Goal: Transaction & Acquisition: Purchase product/service

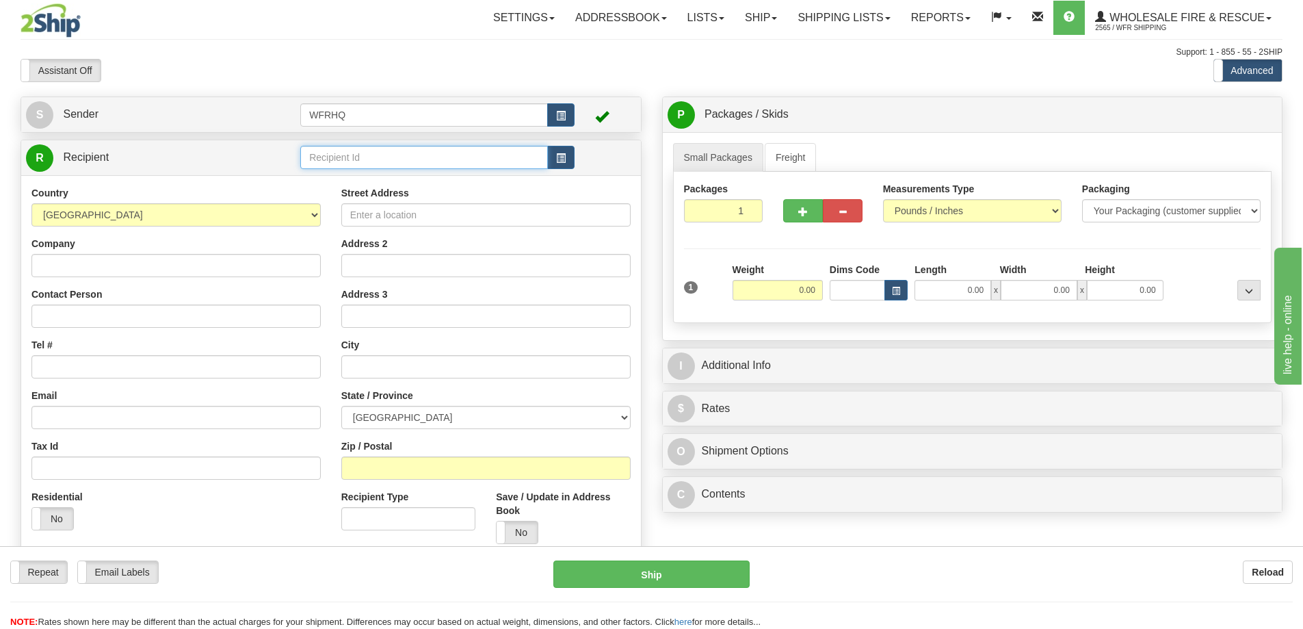
click at [339, 155] on input "text" at bounding box center [424, 157] width 248 height 23
click at [358, 162] on input "text" at bounding box center [424, 157] width 248 height 23
type input "GUNL2730"
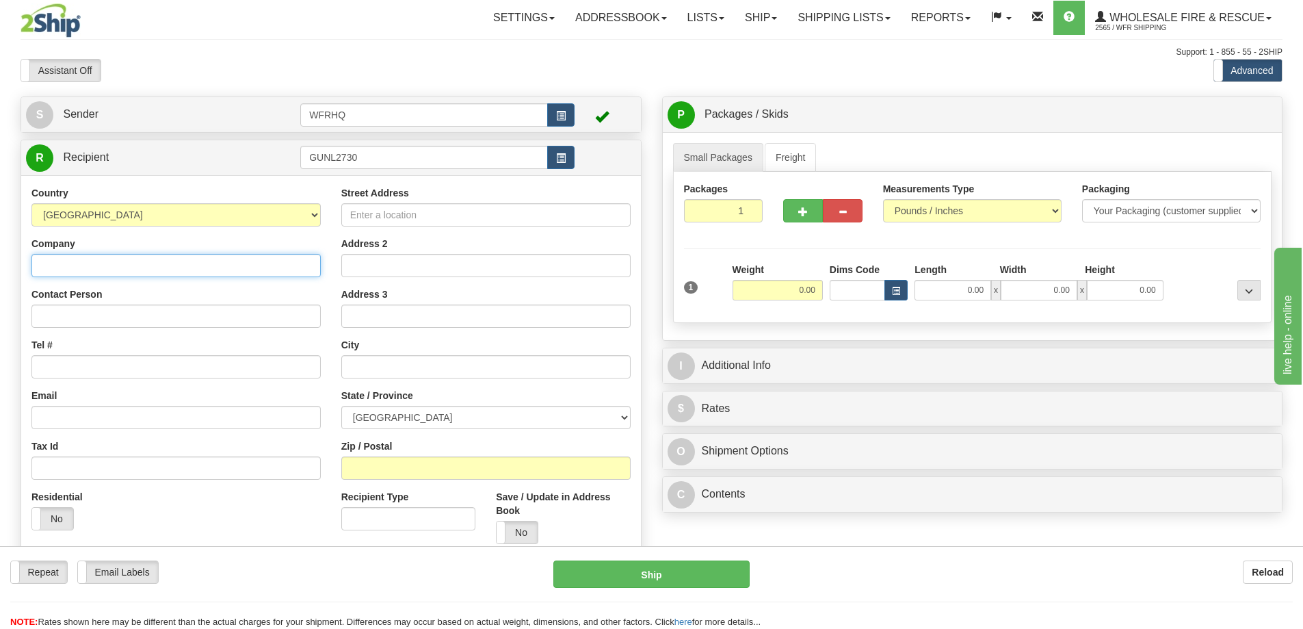
click at [150, 276] on div "Country [GEOGRAPHIC_DATA] [GEOGRAPHIC_DATA] [GEOGRAPHIC_DATA] [GEOGRAPHIC_DATA]…" at bounding box center [331, 369] width 620 height 389
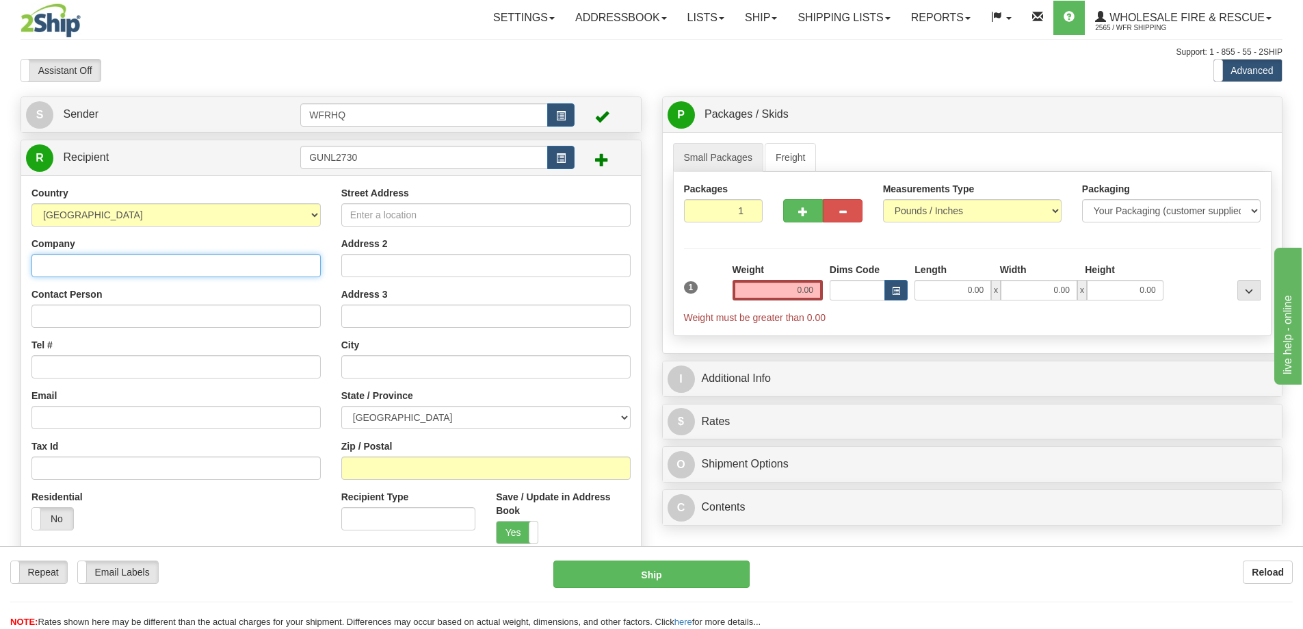
click at [61, 264] on input "Company" at bounding box center [175, 265] width 289 height 23
type input "Gun Lake Fire Protection Service"
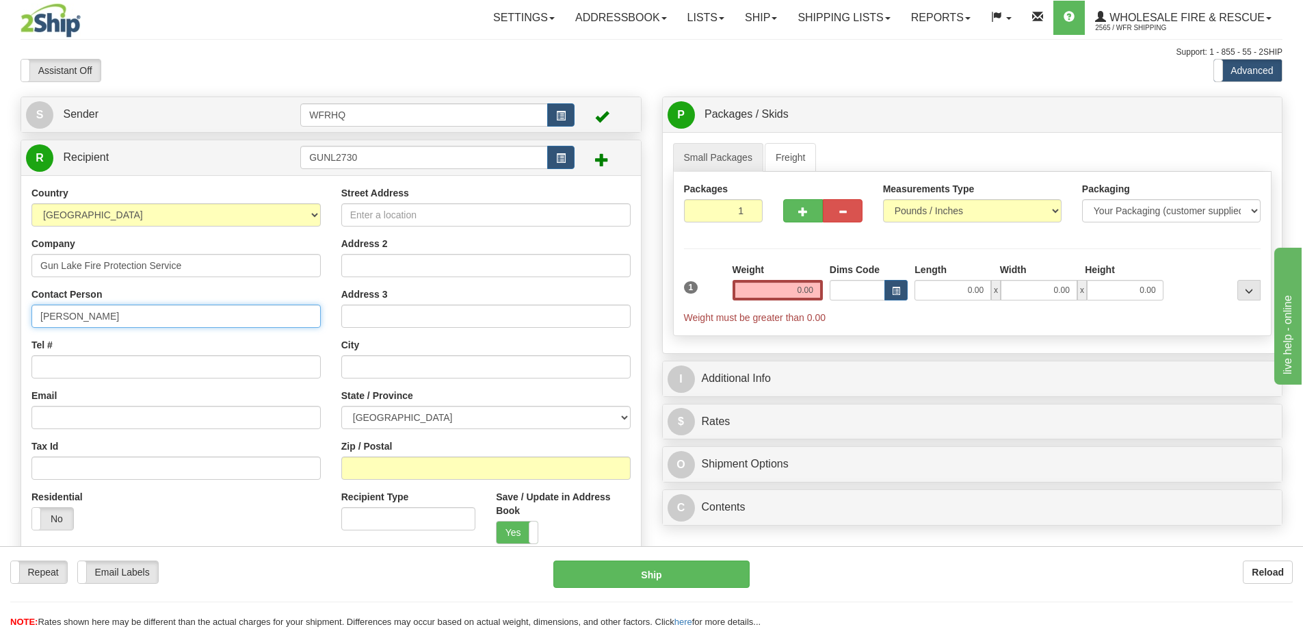
type input "[PERSON_NAME]"
type input "[PHONE_NUMBER]"
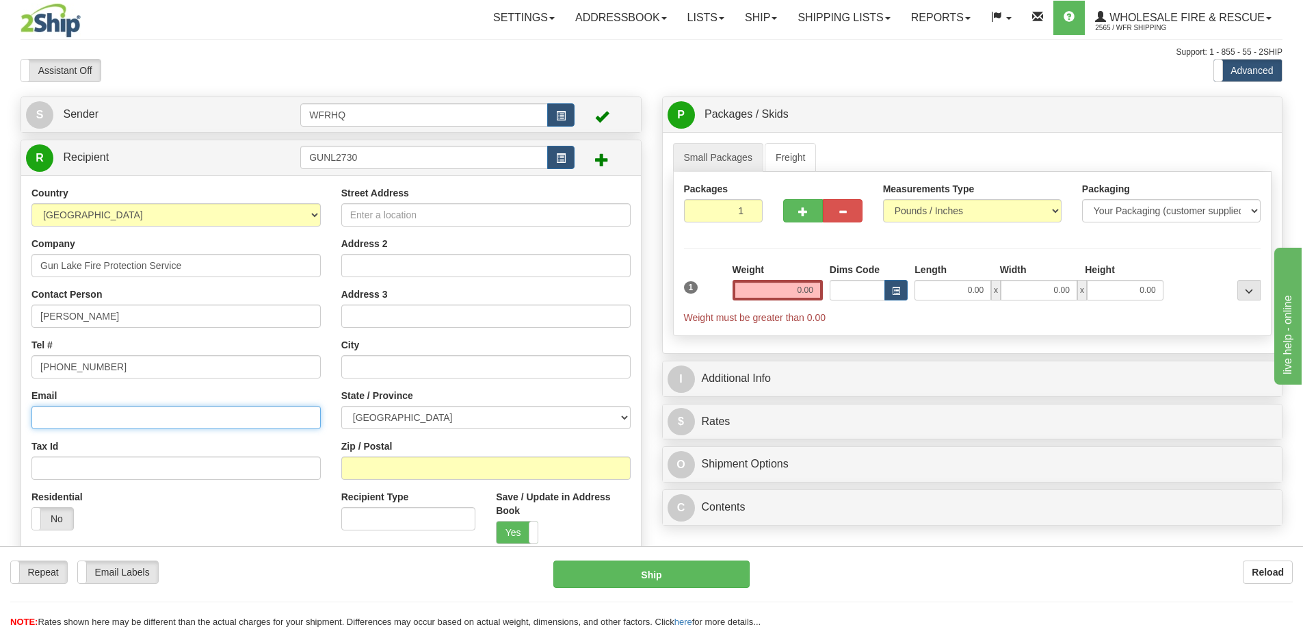
click at [175, 417] on input "Email" at bounding box center [175, 417] width 289 height 23
type input "[EMAIL_ADDRESS][DOMAIN_NAME]"
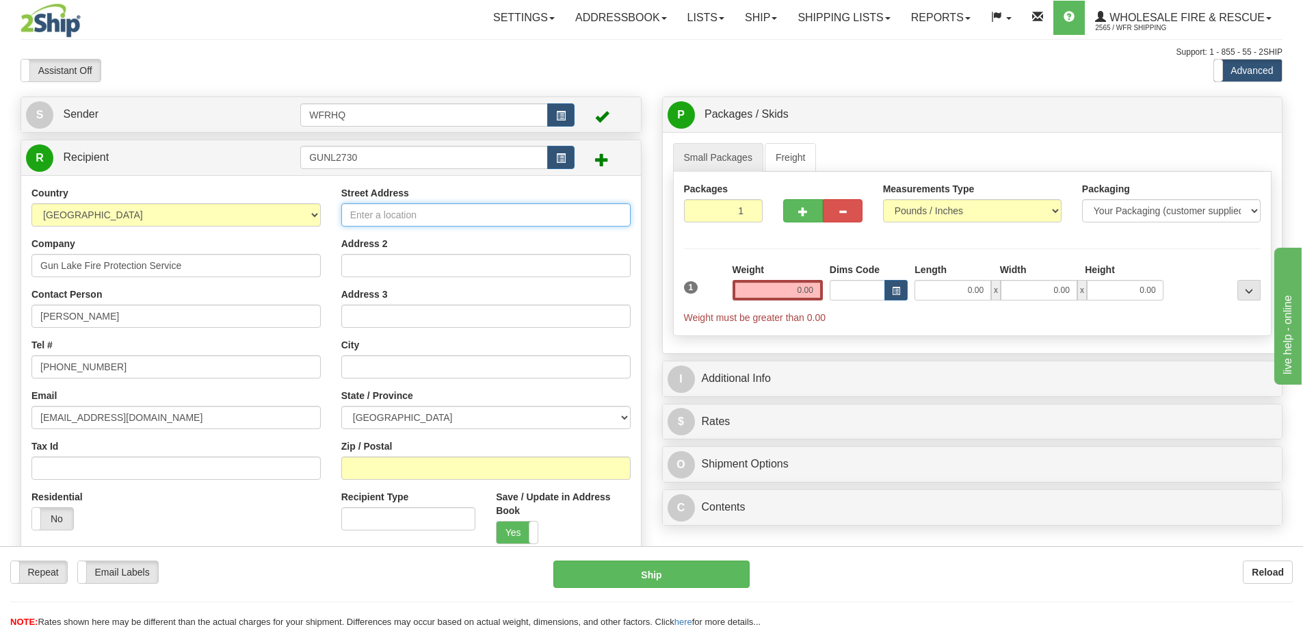
click at [451, 224] on input "Street Address" at bounding box center [485, 214] width 289 height 23
type input "[STREET_ADDRESS][PERSON_NAME]"
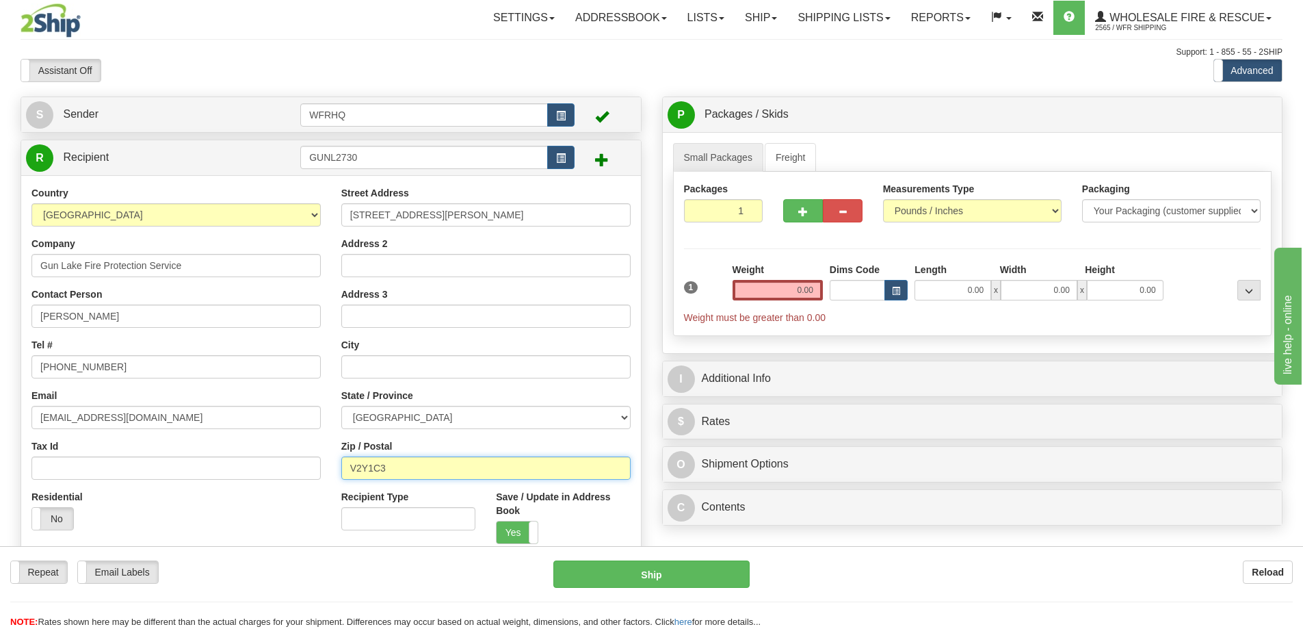
type input "V2Y1C3"
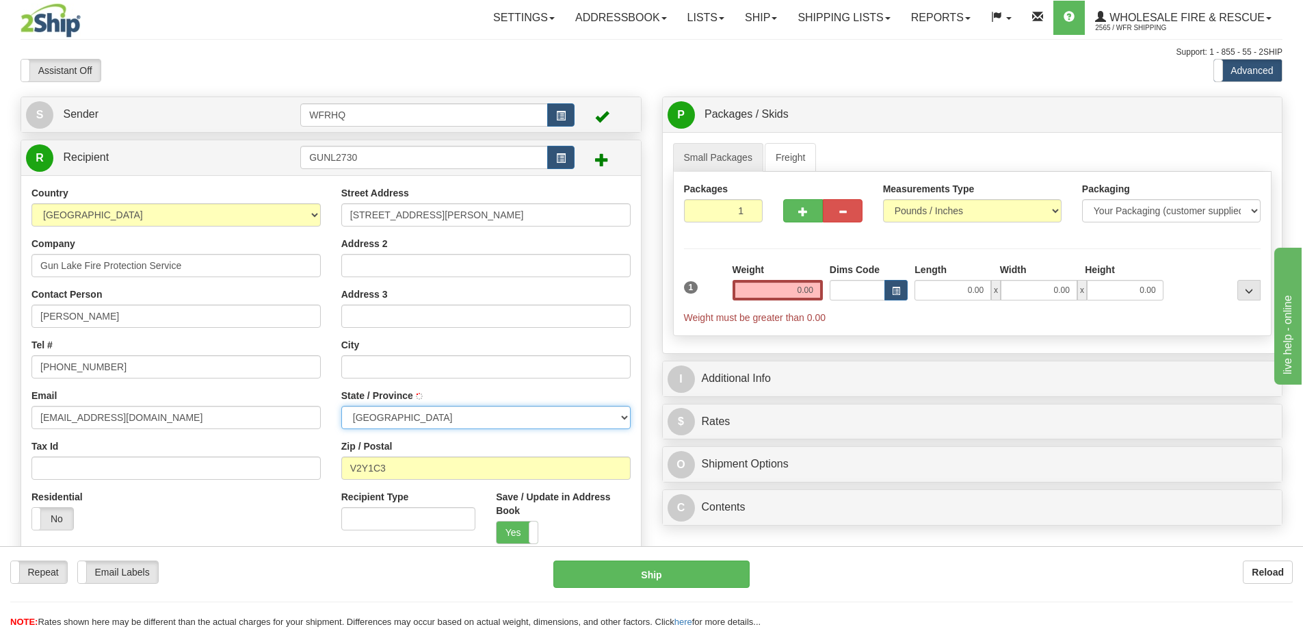
type input "[PERSON_NAME]"
select select "BC"
click at [781, 287] on input "0.00" at bounding box center [778, 290] width 90 height 21
type input "2.00"
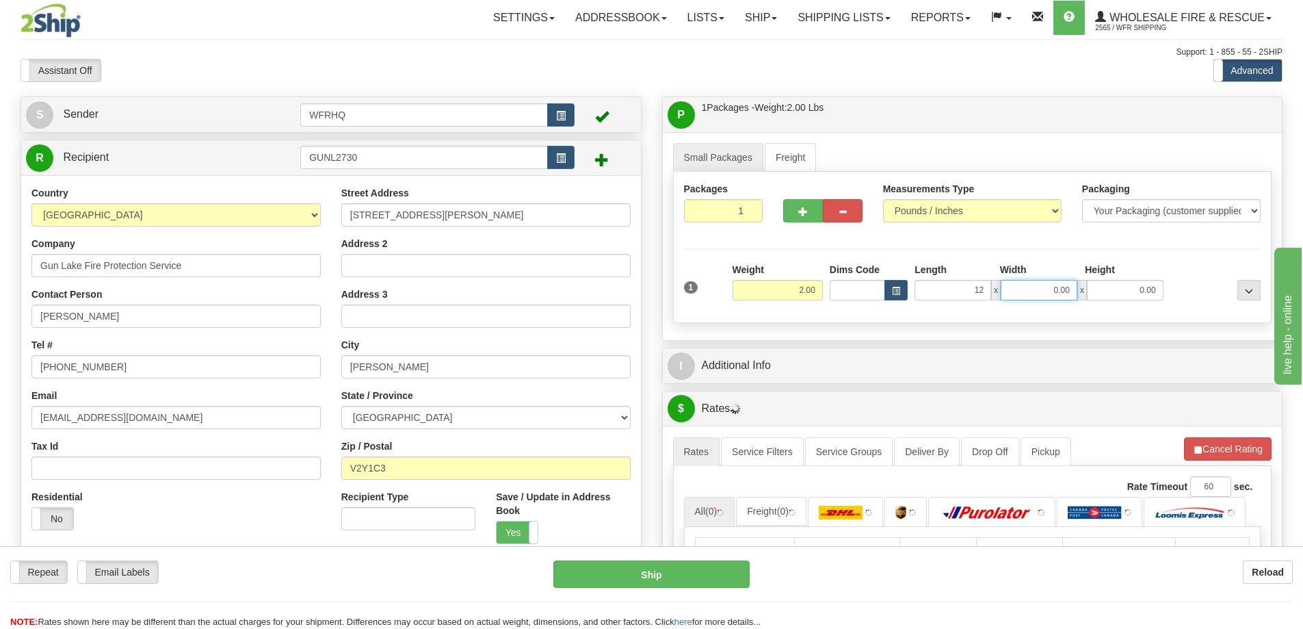
type input "12.00"
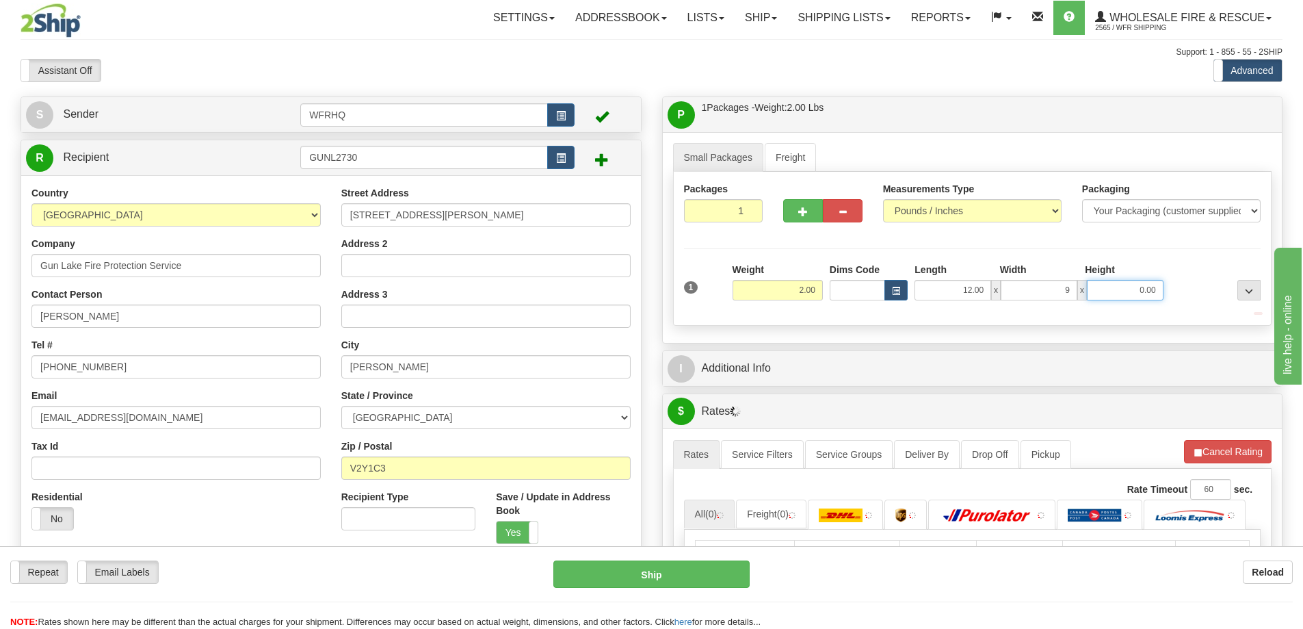
type input "9.00"
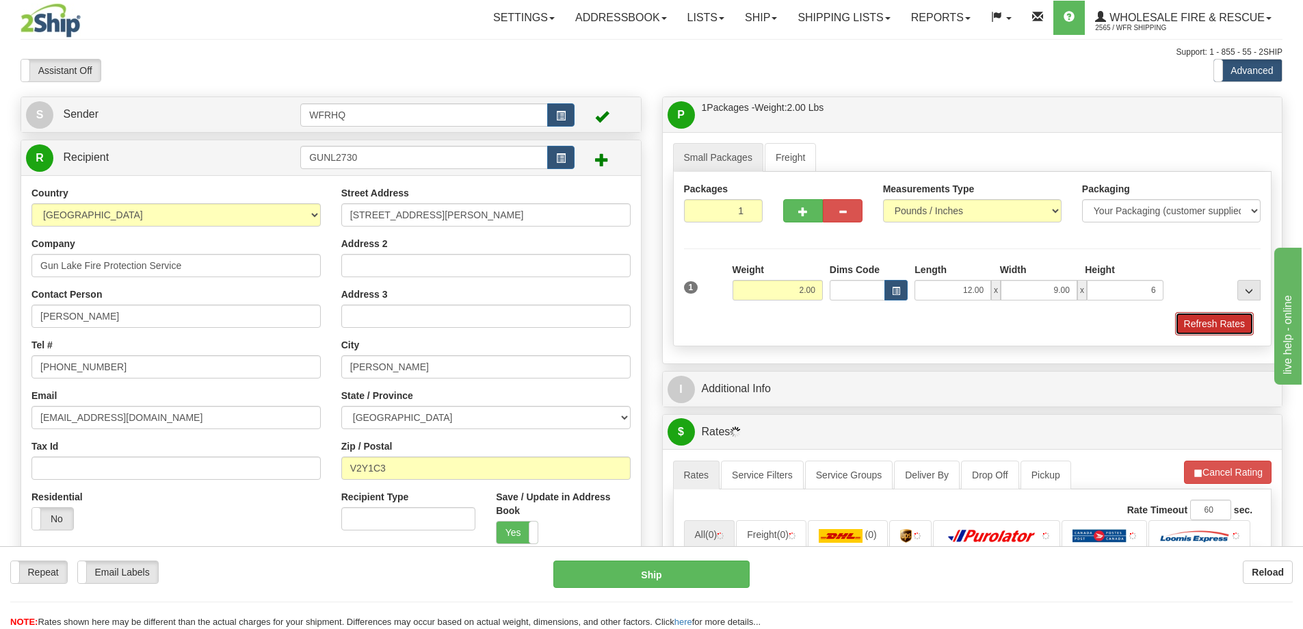
type input "6.00"
click at [1224, 321] on button "Refresh Rates" at bounding box center [1214, 323] width 79 height 23
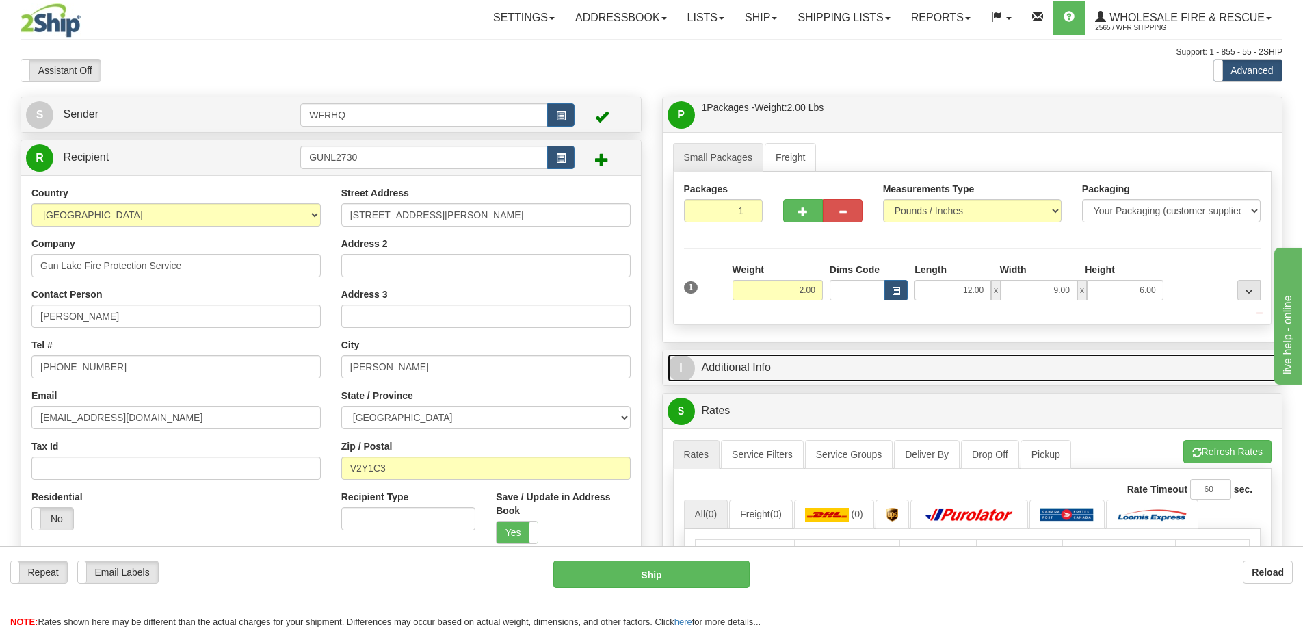
click at [1082, 354] on link "I Additional Info" at bounding box center [973, 368] width 610 height 28
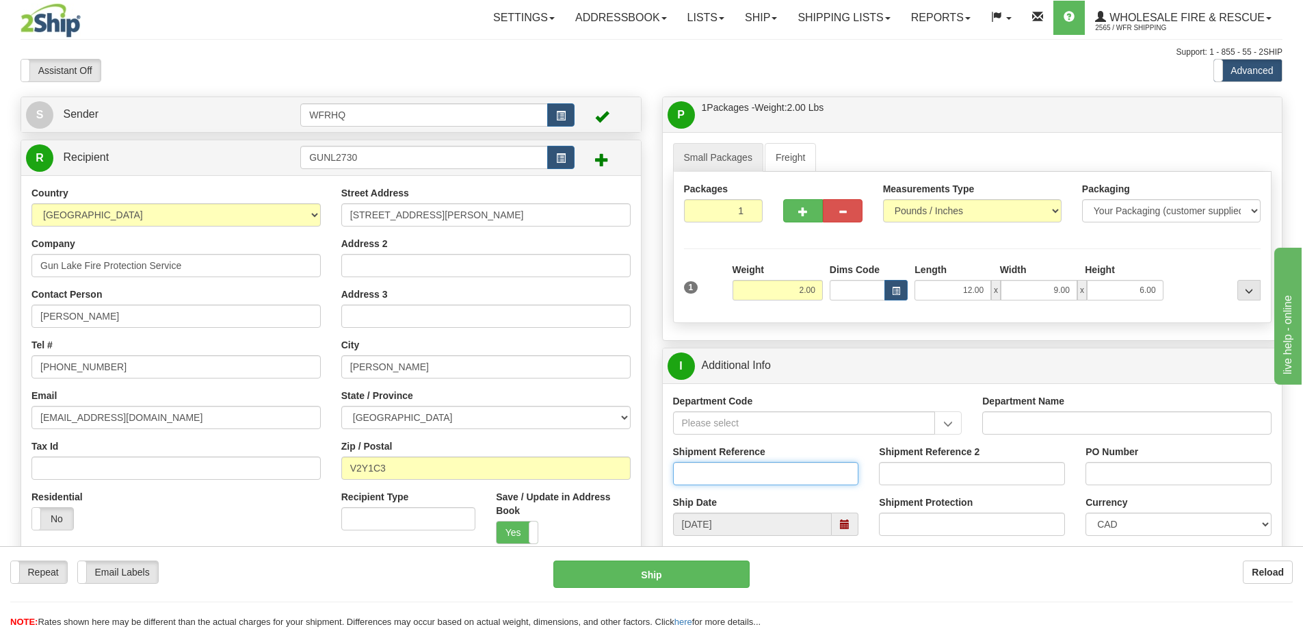
click at [737, 466] on input "Shipment Reference" at bounding box center [766, 473] width 186 height 23
type input "S46933-31060"
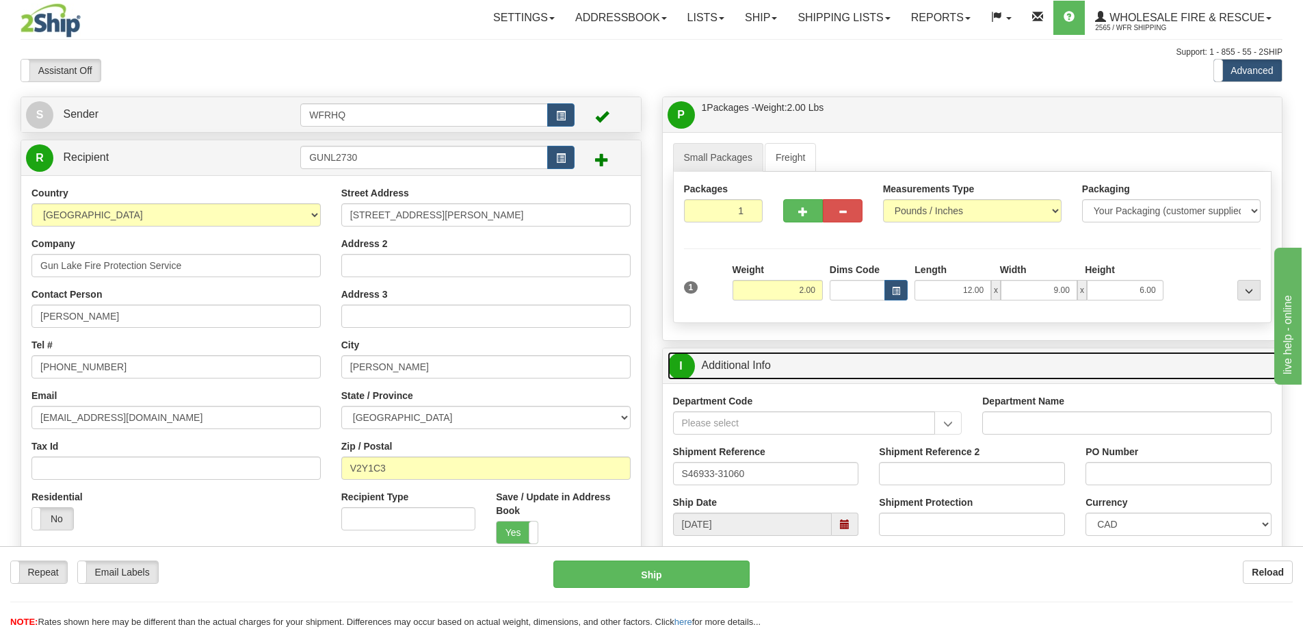
click at [822, 369] on link "I Additional Info" at bounding box center [973, 366] width 610 height 28
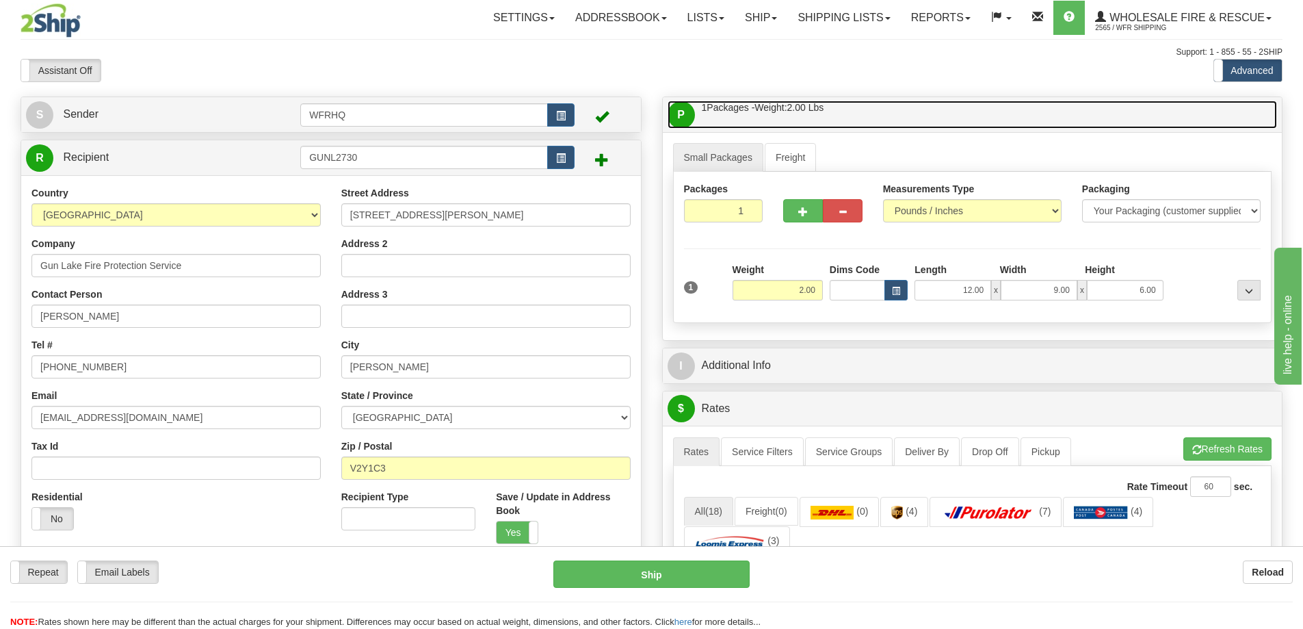
click at [888, 111] on link "P Packages / Skids 1 Packages - Weight: 2.00 Lbs 1 Skids - Weight: NaN Lbs" at bounding box center [973, 115] width 610 height 28
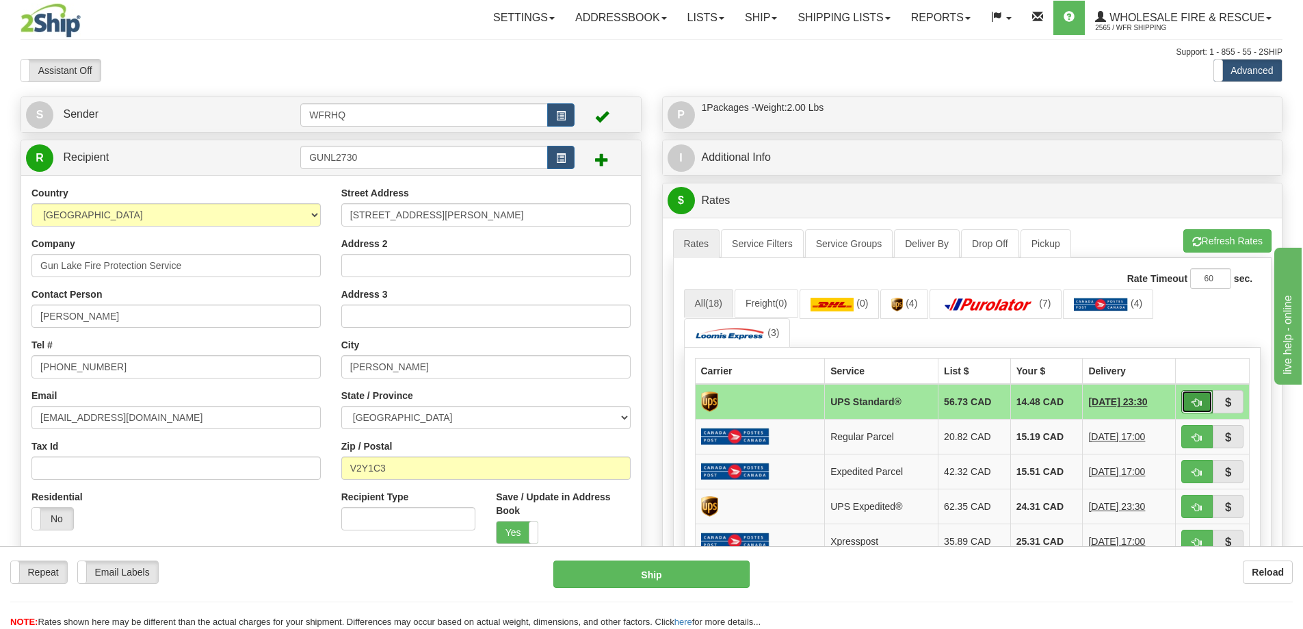
click at [1196, 404] on span "button" at bounding box center [1197, 402] width 10 height 9
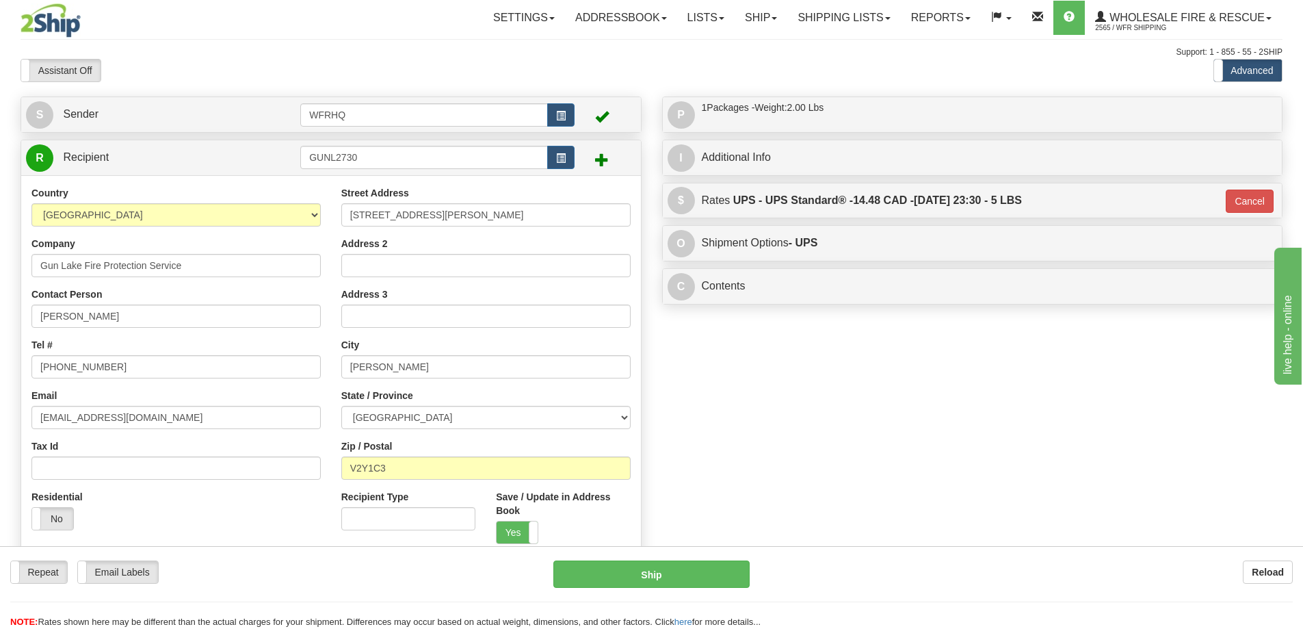
type input "11"
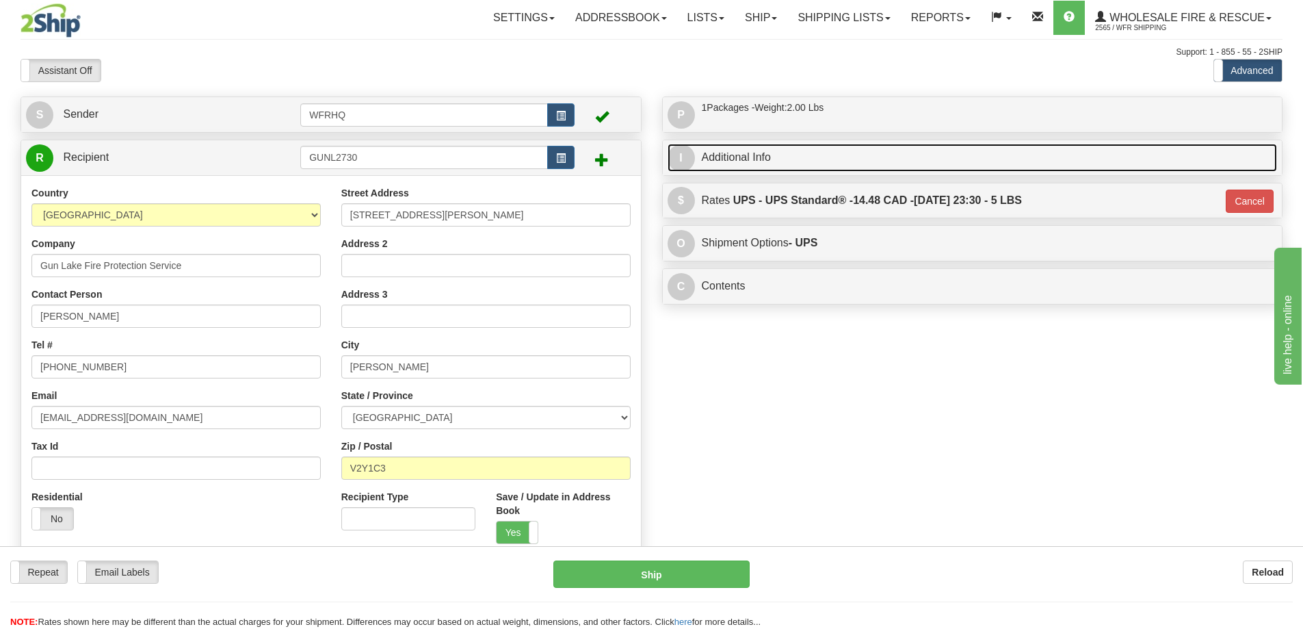
click at [772, 162] on link "I Additional Info" at bounding box center [973, 158] width 610 height 28
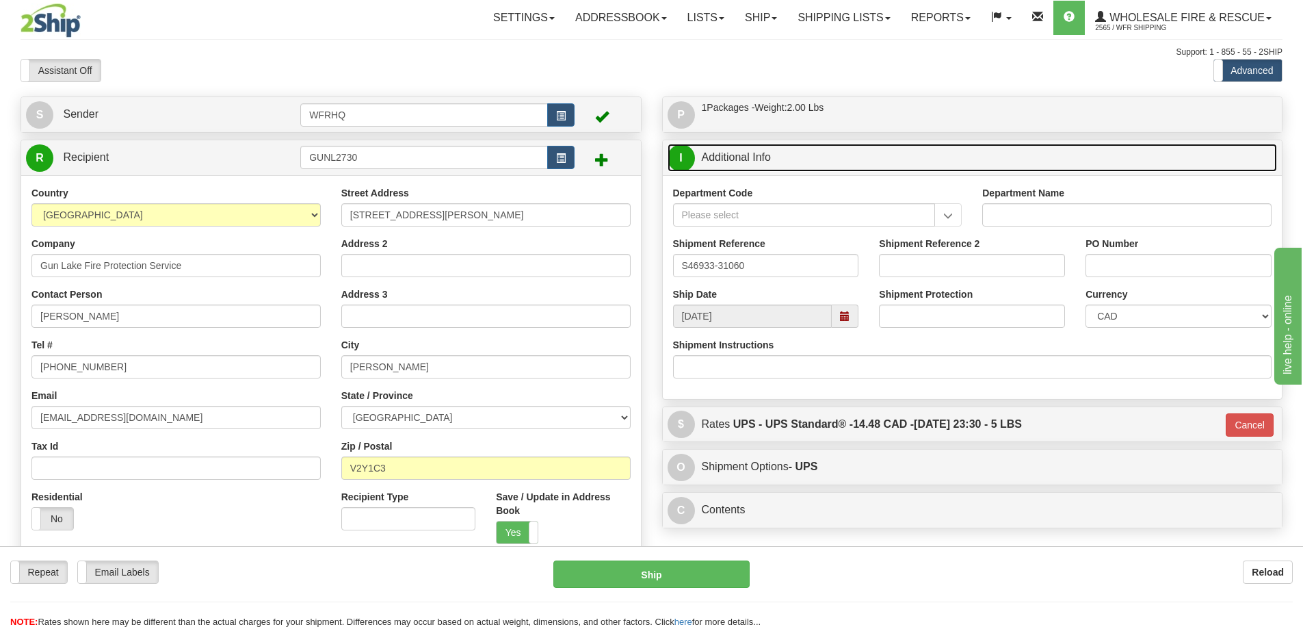
click at [772, 162] on link "I Additional Info" at bounding box center [973, 158] width 610 height 28
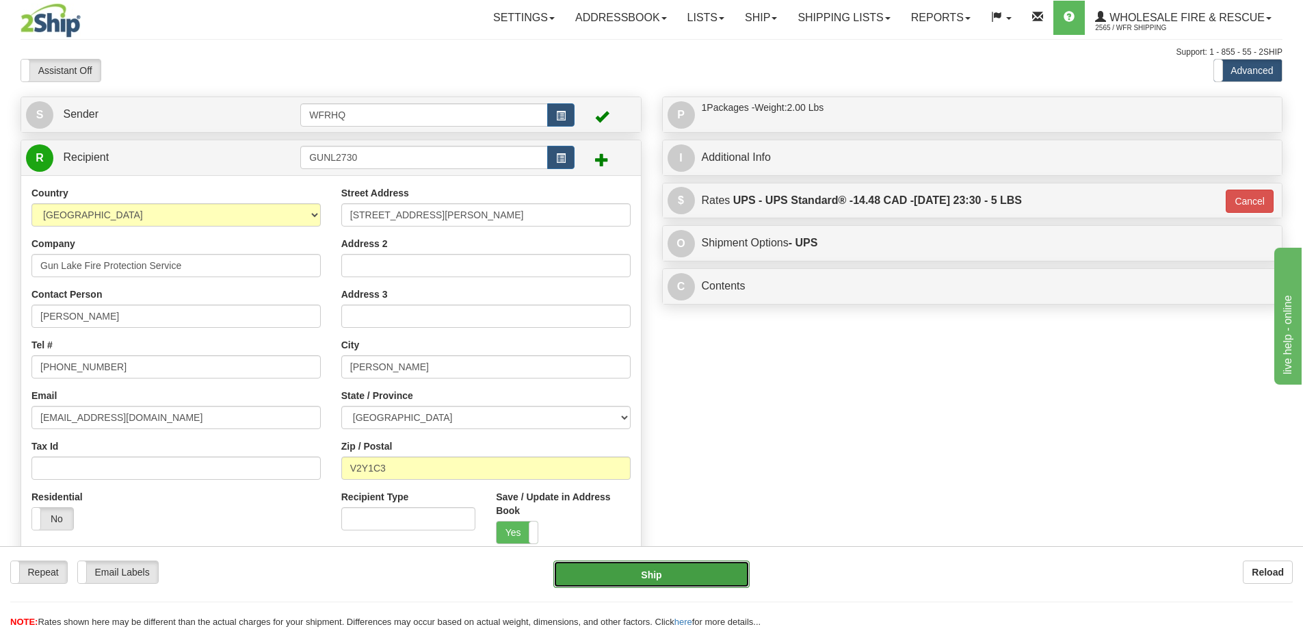
click at [653, 576] on button "Ship" at bounding box center [651, 573] width 196 height 27
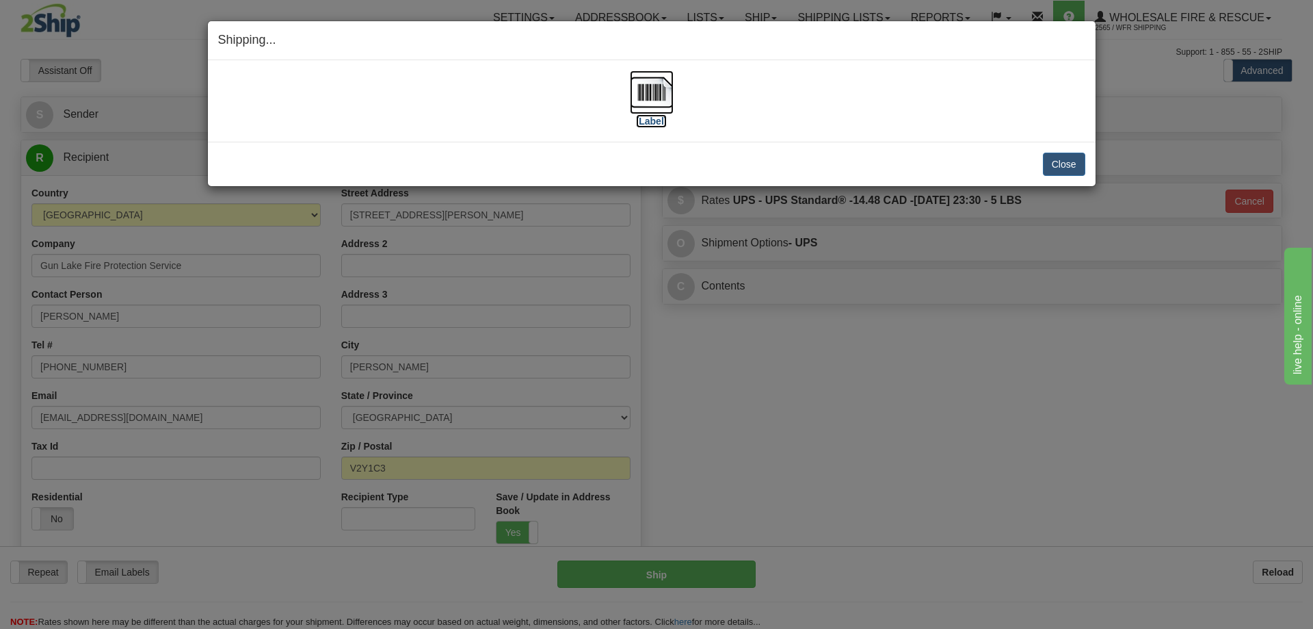
click at [649, 96] on img at bounding box center [652, 92] width 44 height 44
click at [1058, 163] on button "Close" at bounding box center [1064, 164] width 42 height 23
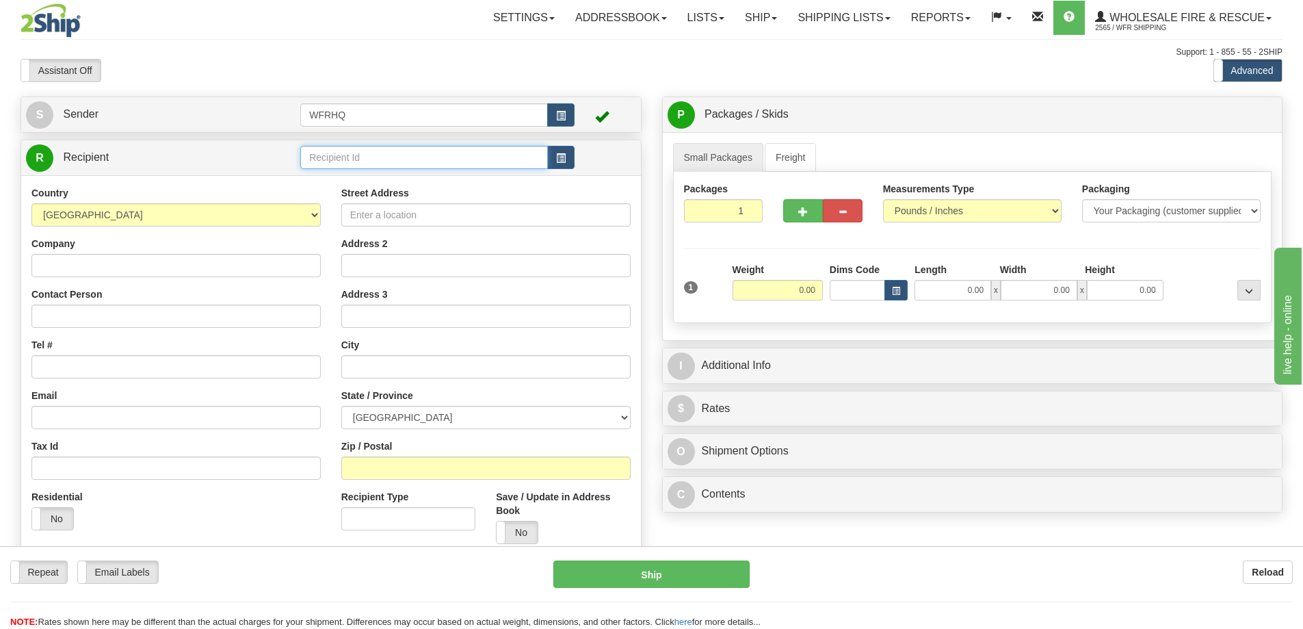
click at [408, 159] on input "text" at bounding box center [424, 157] width 248 height 23
click at [362, 163] on input "text" at bounding box center [424, 157] width 248 height 23
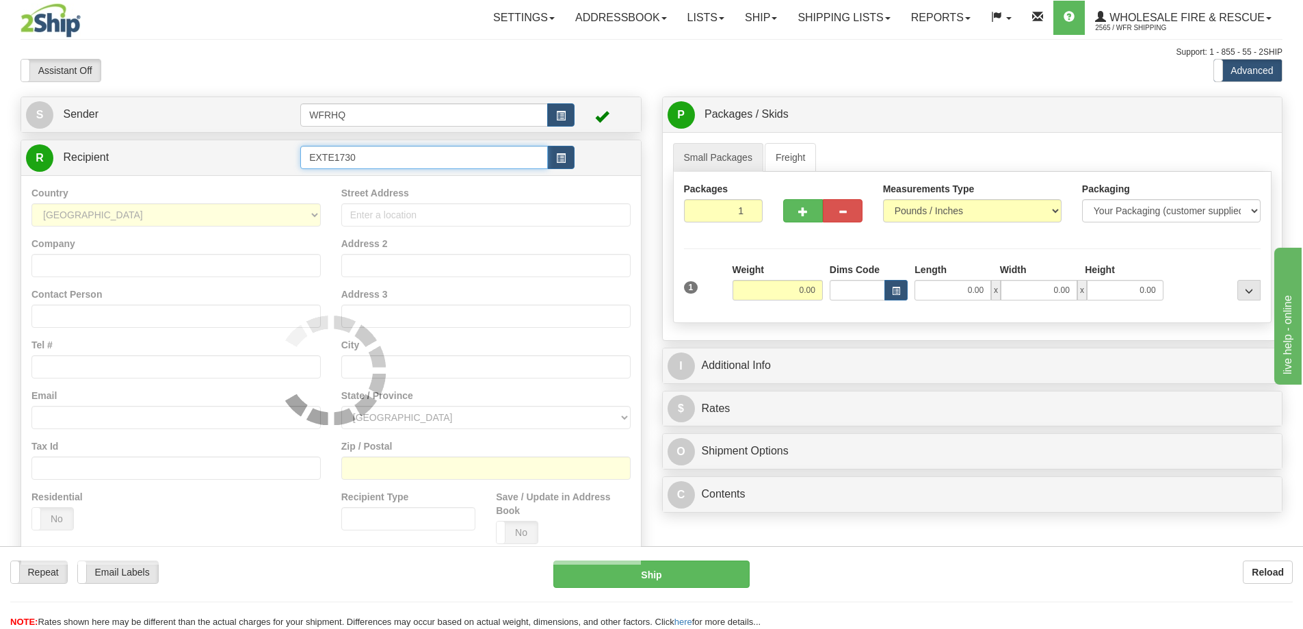
type input "EXTE1730"
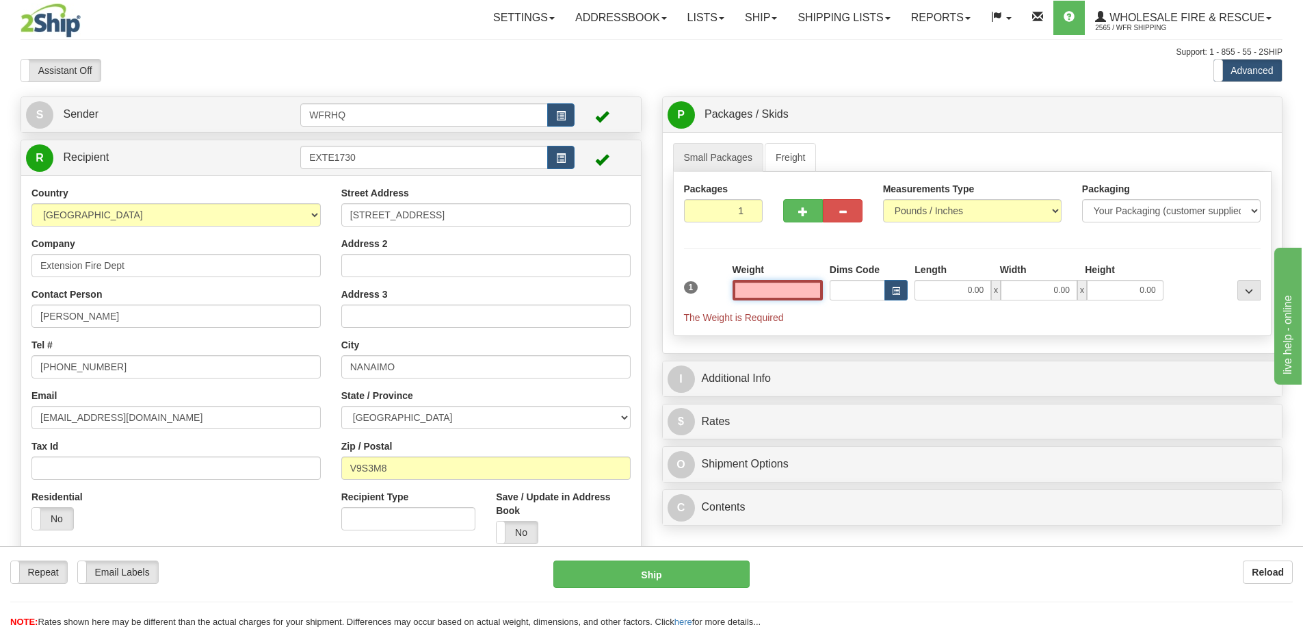
click at [787, 289] on input "text" at bounding box center [778, 290] width 90 height 21
type input "3.00"
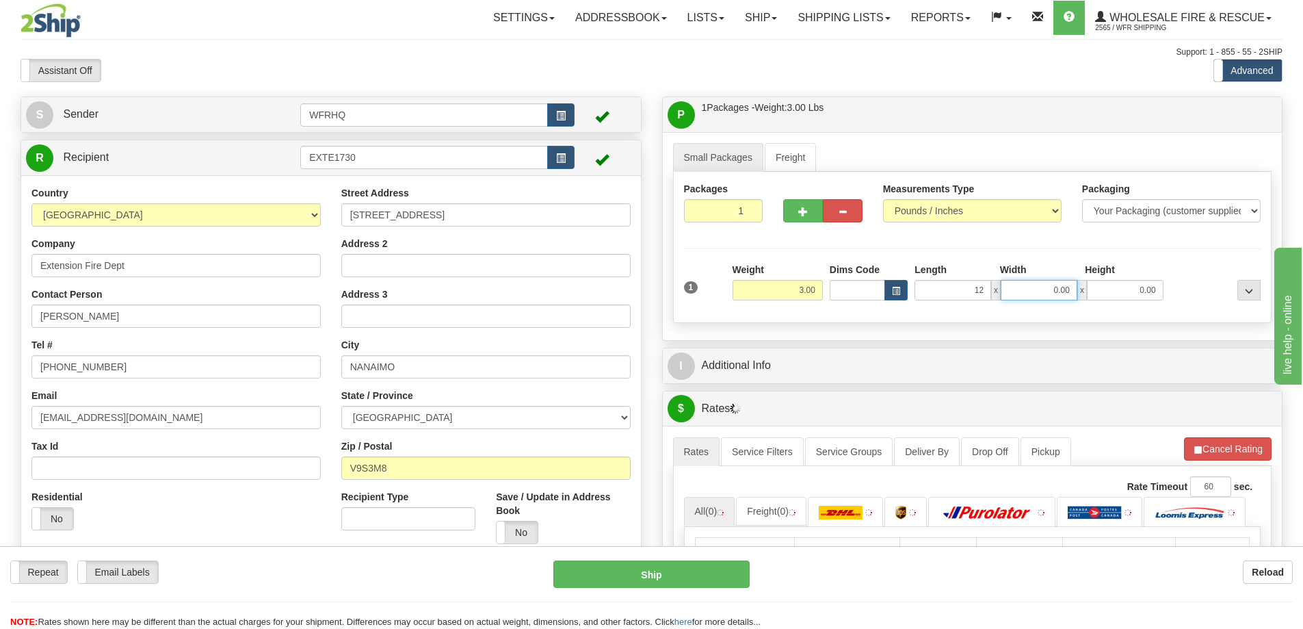
type input "12.00"
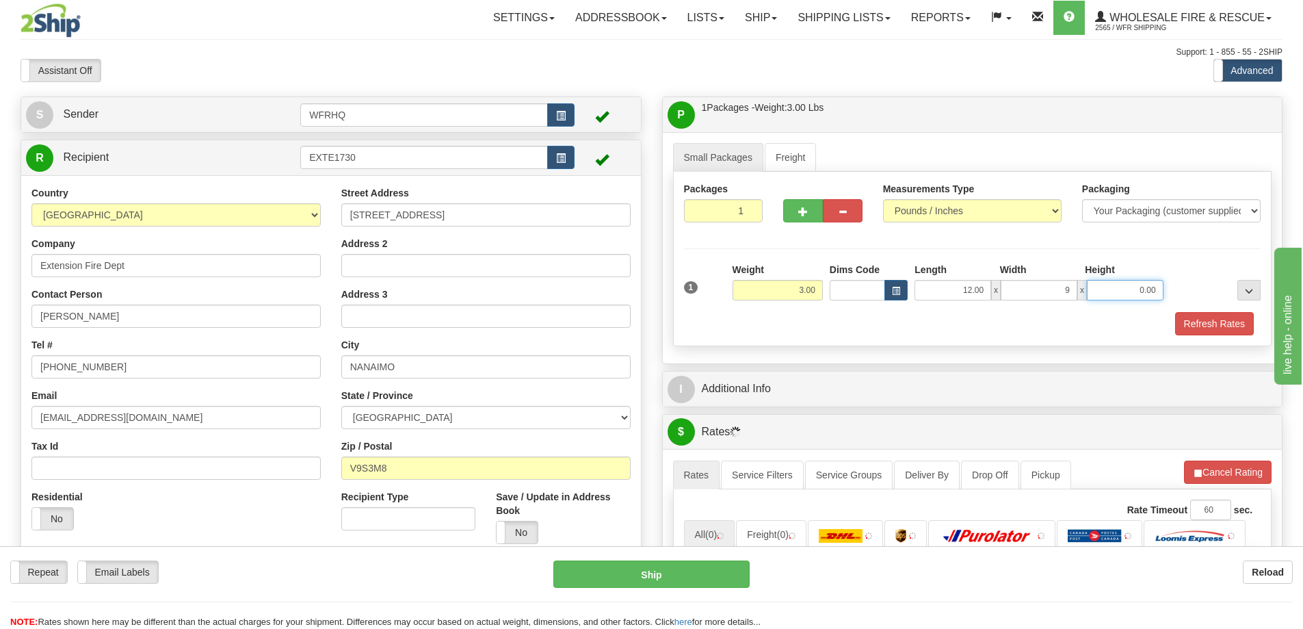
type input "9.00"
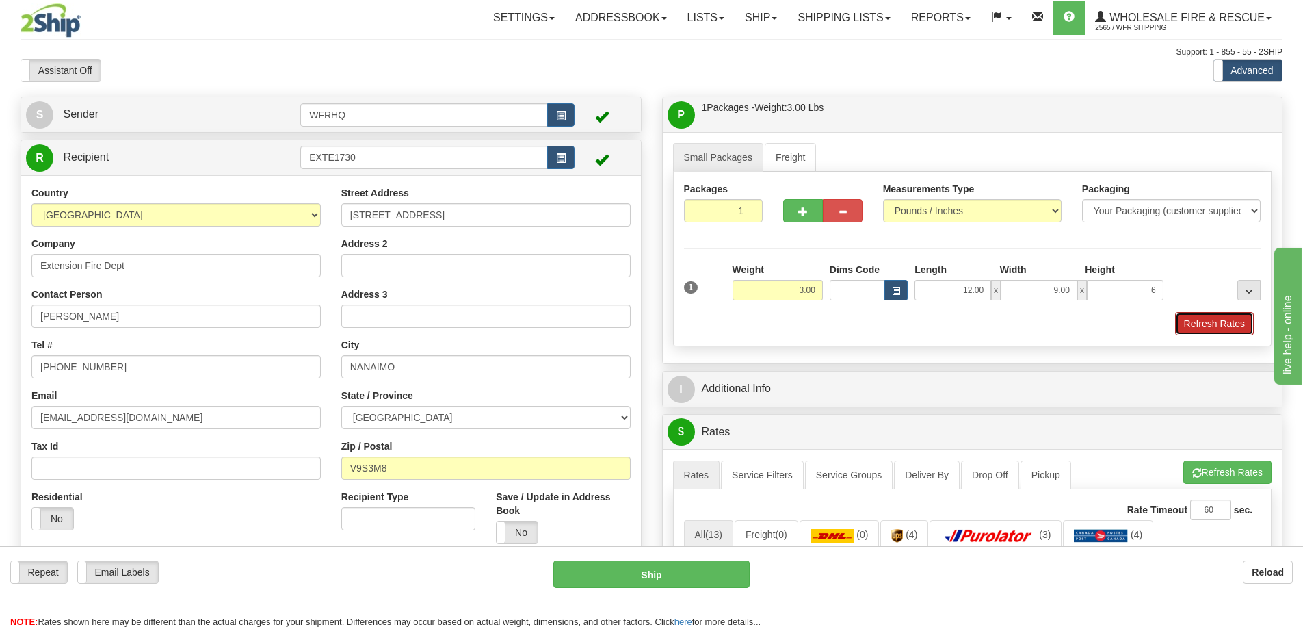
type input "6.00"
click at [1244, 326] on button "Refresh Rates" at bounding box center [1214, 323] width 79 height 23
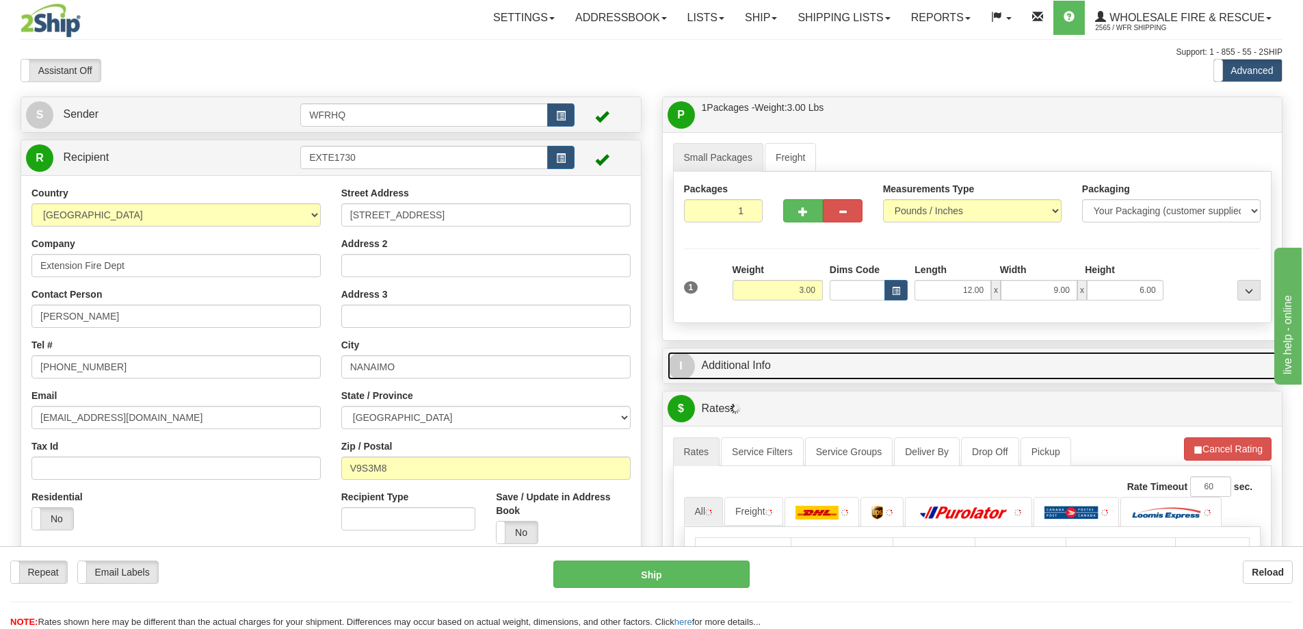
click at [927, 371] on link "I Additional Info" at bounding box center [973, 366] width 610 height 28
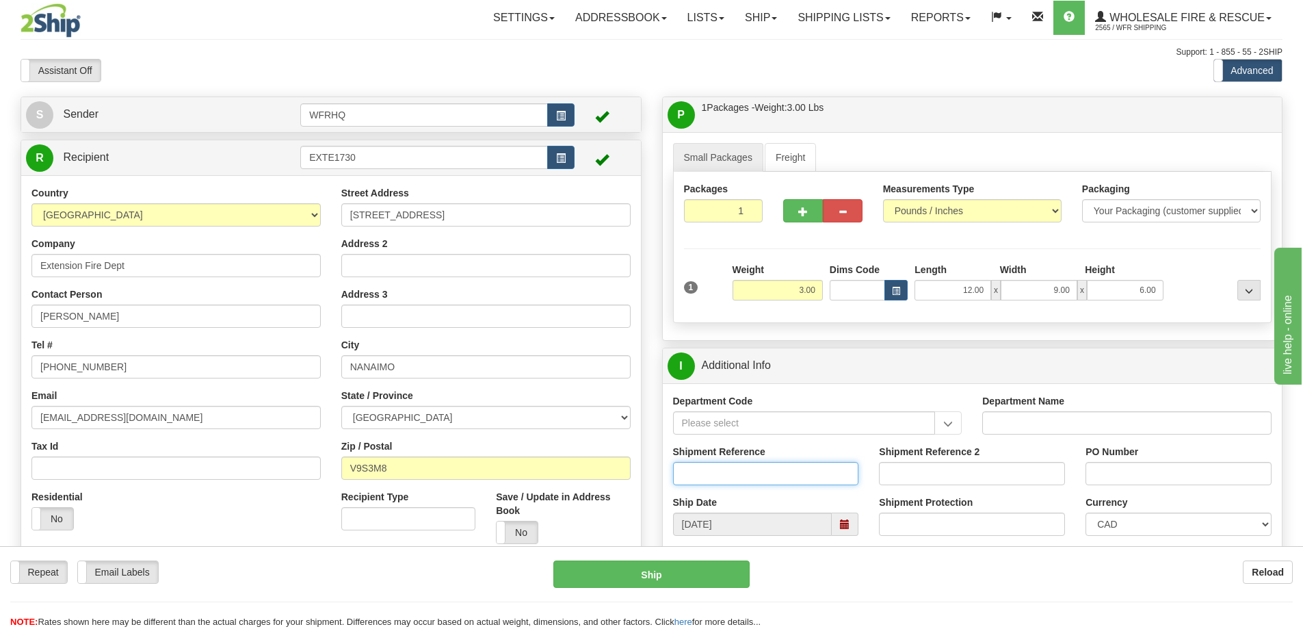
click at [726, 477] on input "Shipment Reference" at bounding box center [766, 473] width 186 height 23
type input "S47090-31121"
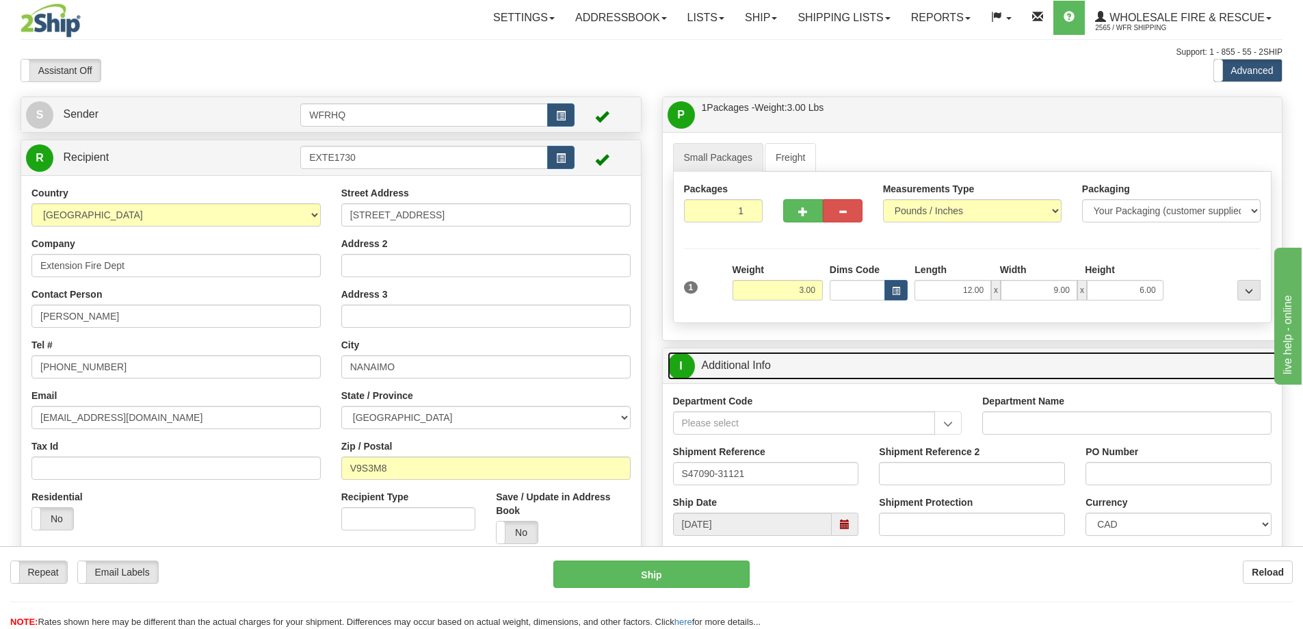
click at [832, 367] on link "I Additional Info" at bounding box center [973, 366] width 610 height 28
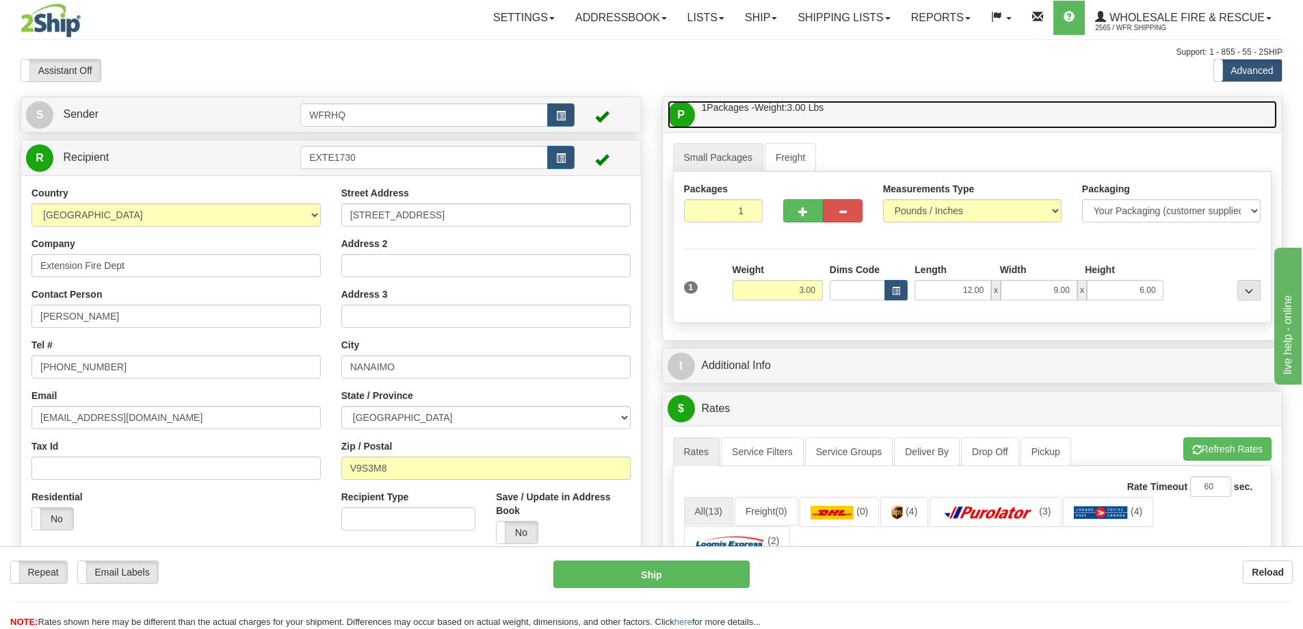
click at [930, 109] on link "P Packages / Skids 1 Packages - Weight: 3.00 Lbs 1 Skids - Weight: NaN Lbs" at bounding box center [973, 115] width 610 height 28
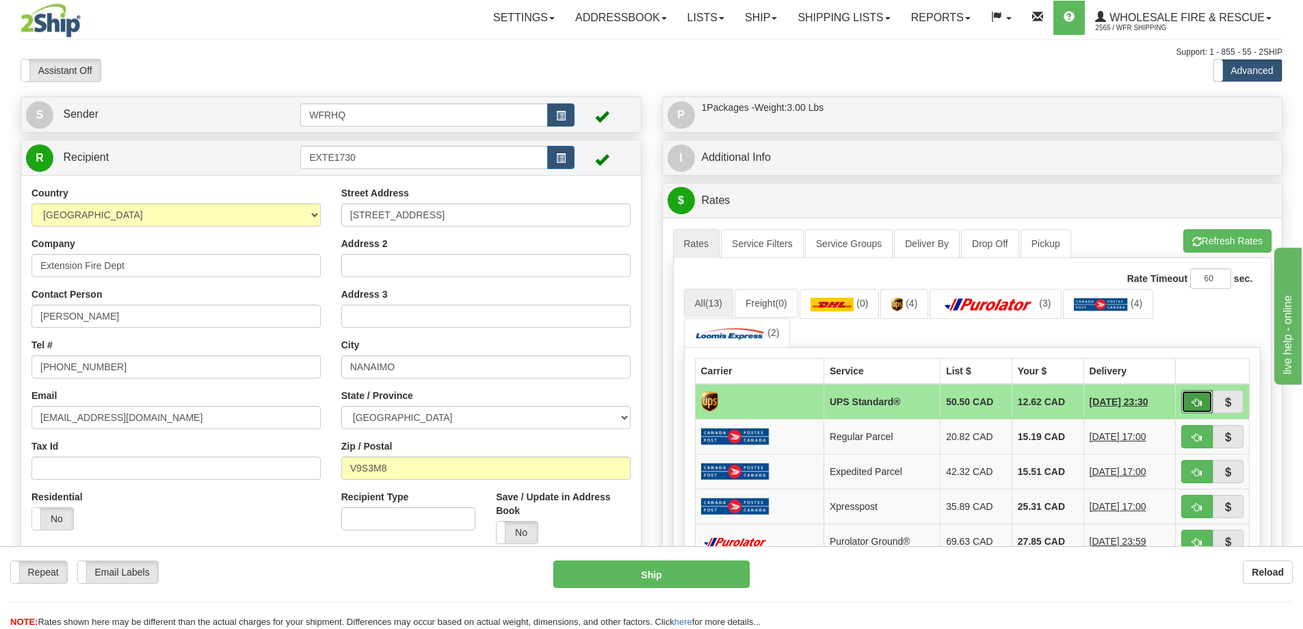
click at [1205, 403] on button "button" at bounding box center [1196, 401] width 31 height 23
type input "11"
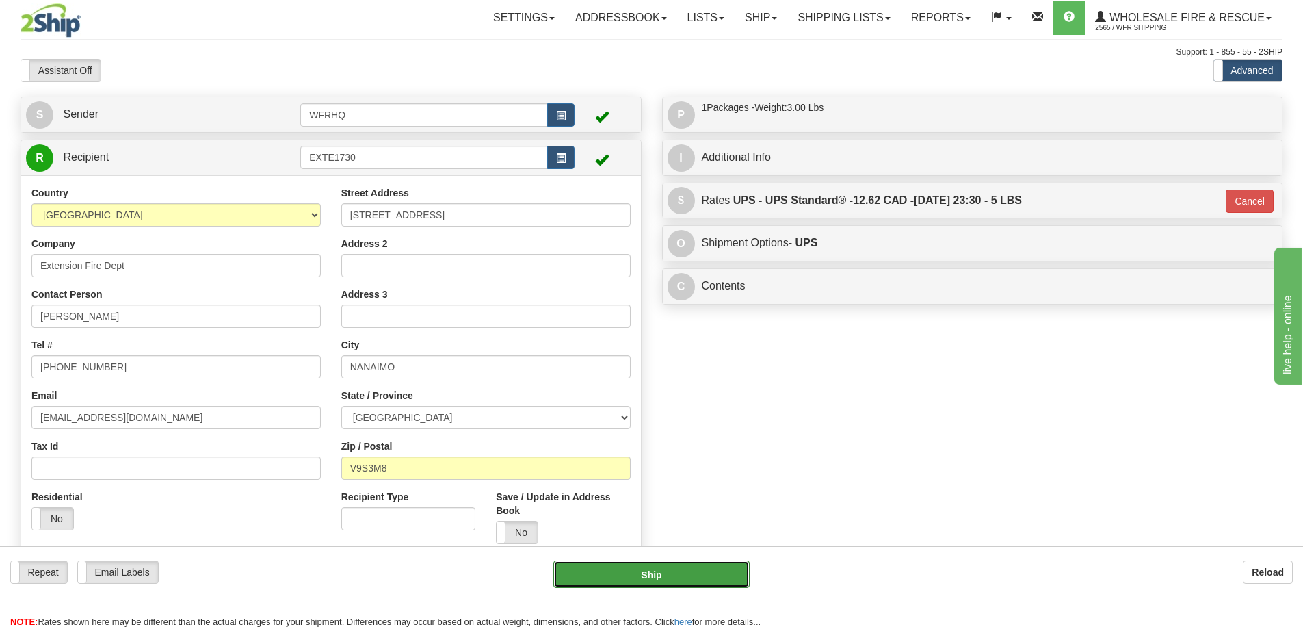
click at [685, 570] on button "Ship" at bounding box center [651, 573] width 196 height 27
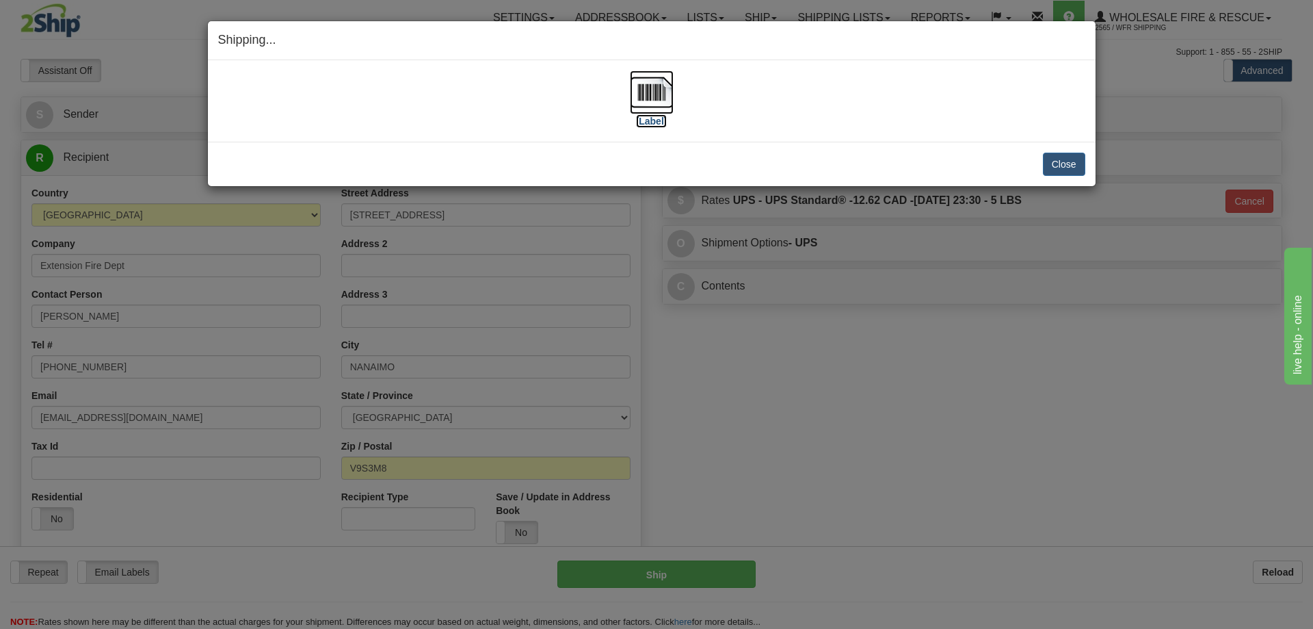
click at [667, 96] on img at bounding box center [652, 92] width 44 height 44
click at [1069, 155] on button "Close" at bounding box center [1064, 164] width 42 height 23
